Goal: Task Accomplishment & Management: Complete application form

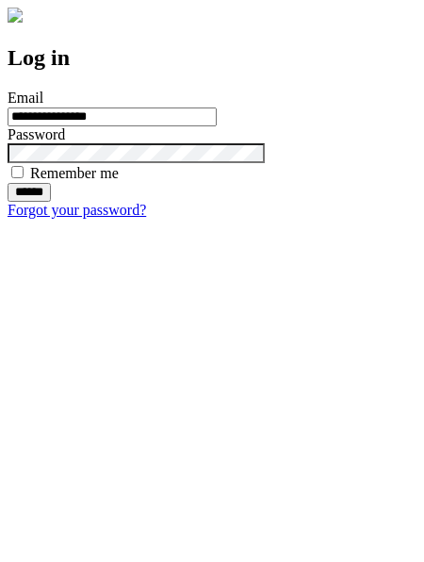
type input "**********"
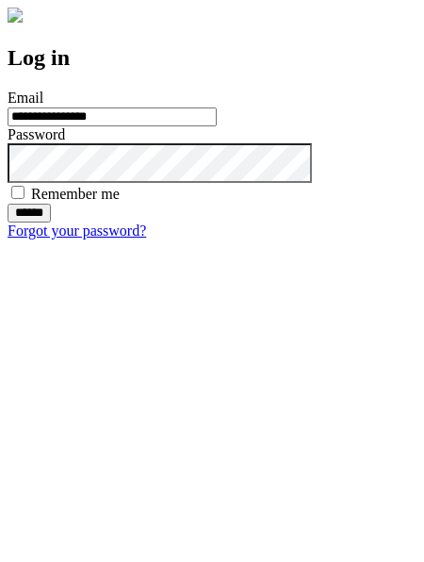
click at [51, 222] on input "******" at bounding box center [29, 213] width 43 height 19
